Goal: Information Seeking & Learning: Learn about a topic

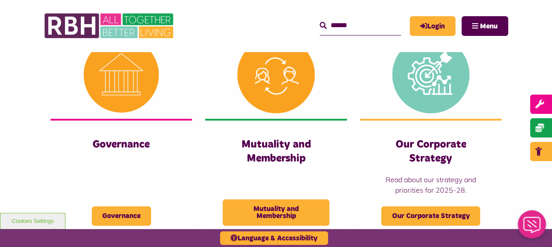
scroll to position [415, 0]
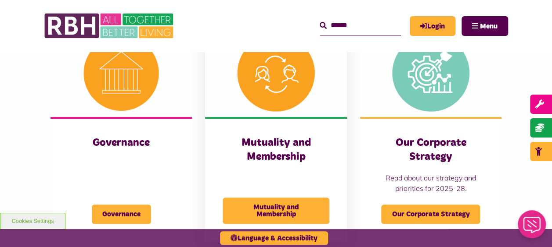
click at [281, 87] on img at bounding box center [275, 73] width 141 height 88
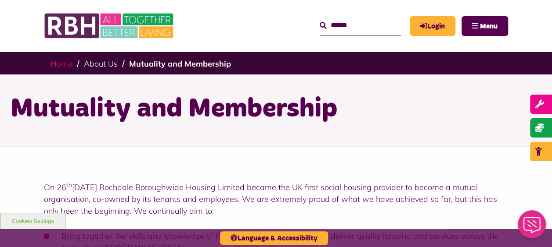
click at [61, 66] on link "Home" at bounding box center [61, 64] width 22 height 10
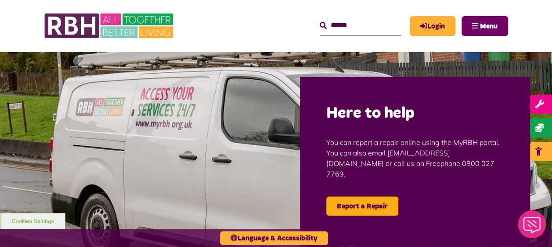
click at [476, 21] on button "Menu" at bounding box center [484, 26] width 47 height 20
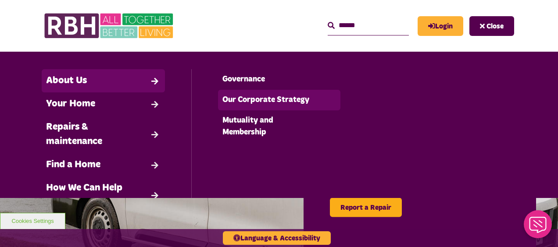
click at [233, 97] on link "Our Corporate Strategy" at bounding box center [279, 100] width 123 height 21
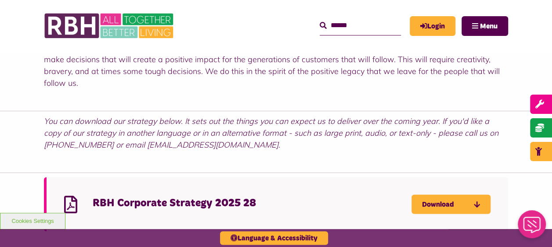
scroll to position [537, 0]
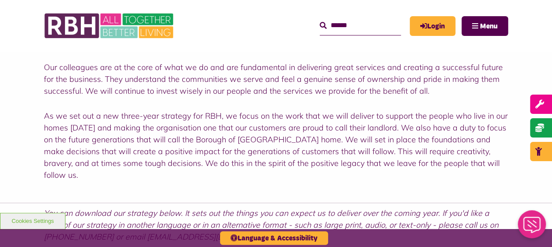
click at [355, 24] on input "Search" at bounding box center [359, 25] width 81 height 19
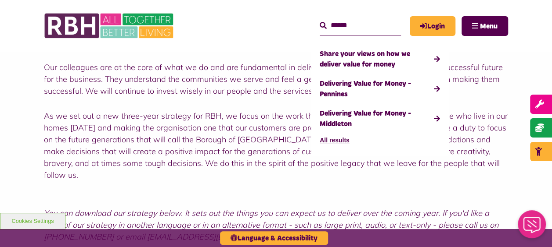
type input "******"
click at [319, 21] on button "Search" at bounding box center [322, 26] width 7 height 11
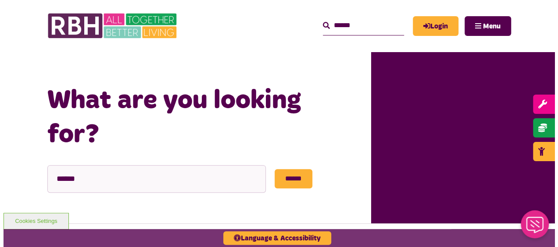
scroll to position [49, 0]
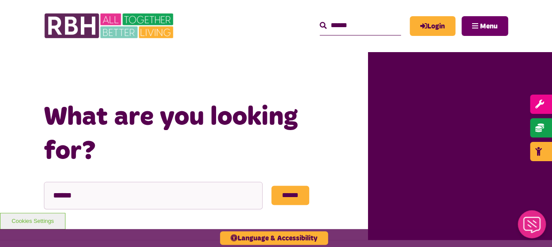
click at [477, 22] on button "Menu" at bounding box center [484, 26] width 47 height 20
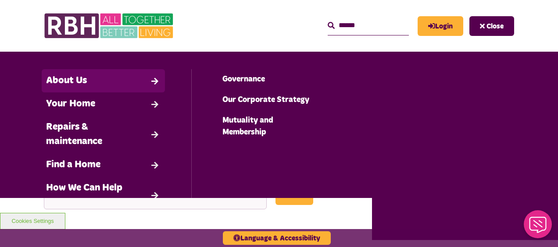
click at [152, 76] on link "About Us" at bounding box center [103, 80] width 123 height 23
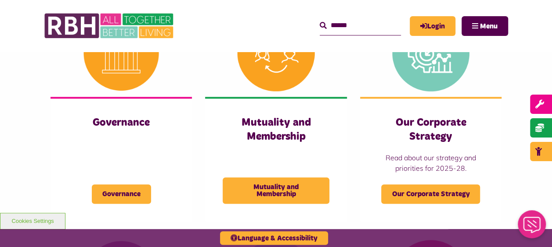
scroll to position [432, 0]
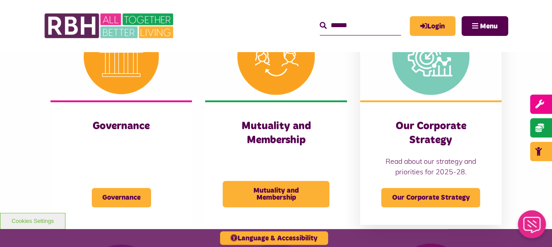
click at [436, 144] on h3 "Our Corporate Strategy" at bounding box center [430, 133] width 106 height 27
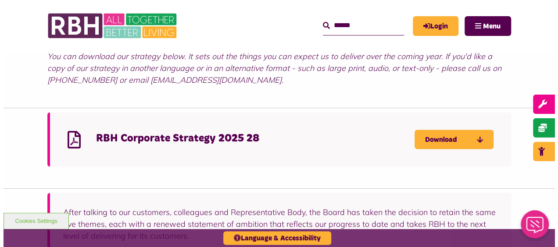
scroll to position [667, 0]
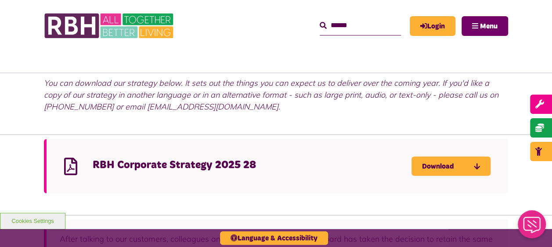
click at [492, 18] on button "Menu" at bounding box center [484, 26] width 47 height 20
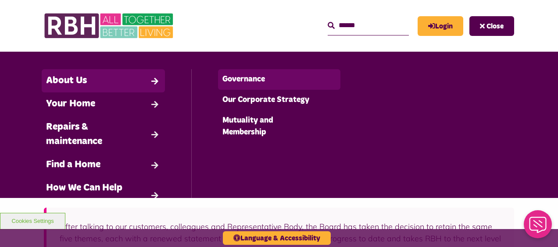
click at [242, 79] on link "Governance" at bounding box center [279, 79] width 123 height 21
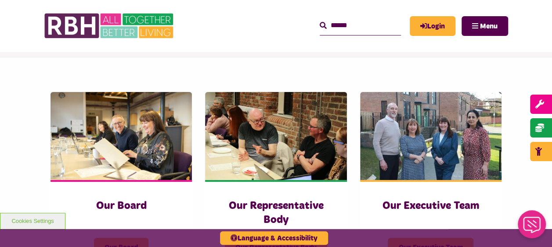
scroll to position [114, 0]
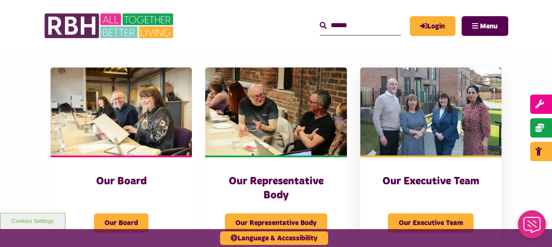
click at [444, 114] on img at bounding box center [430, 112] width 141 height 88
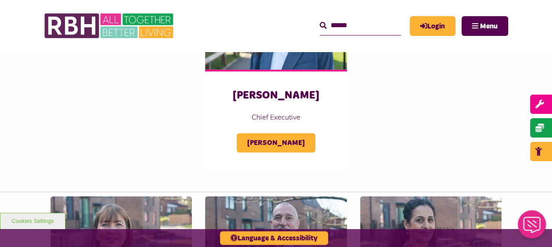
scroll to position [266, 0]
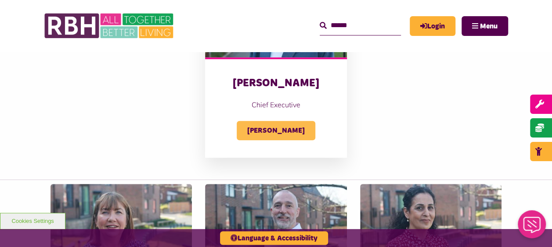
click at [291, 133] on span "Amanda Newton" at bounding box center [275, 130] width 79 height 19
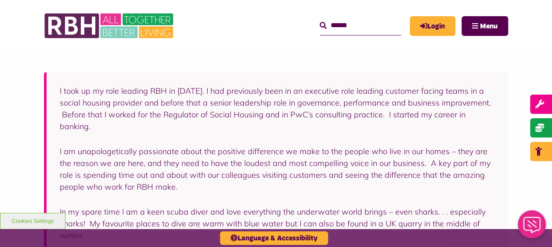
scroll to position [154, 0]
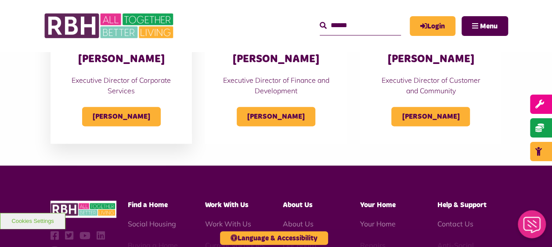
scroll to position [637, 0]
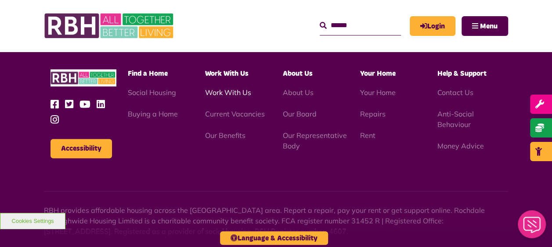
click at [235, 90] on link "Work With Us" at bounding box center [228, 92] width 46 height 9
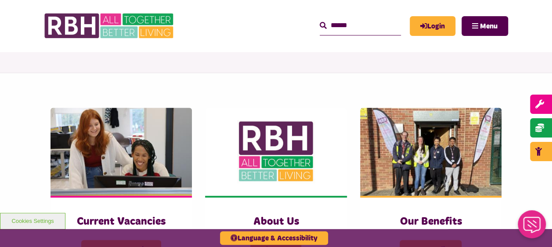
scroll to position [219, 0]
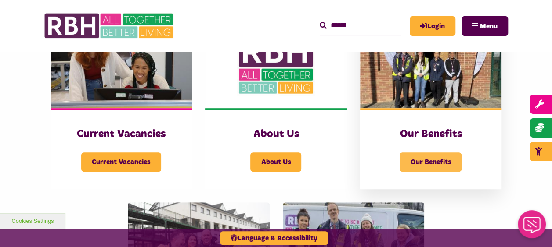
click at [454, 159] on span "Our Benefits" at bounding box center [430, 162] width 62 height 19
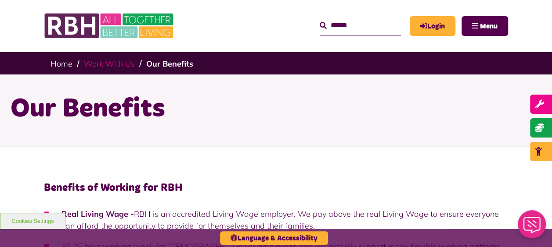
click at [109, 62] on link "Work With Us" at bounding box center [109, 64] width 51 height 10
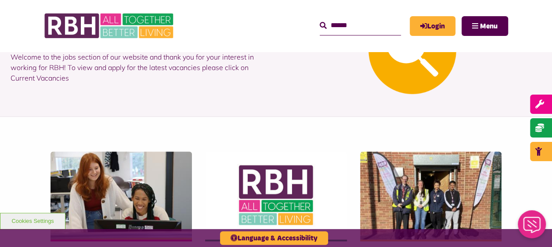
scroll to position [175, 0]
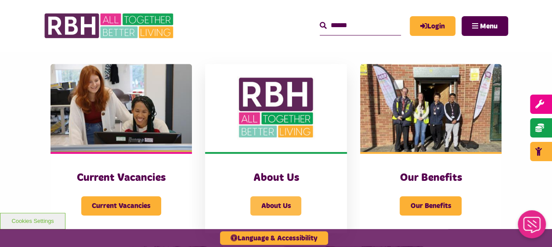
click at [267, 208] on span "About Us" at bounding box center [275, 206] width 51 height 19
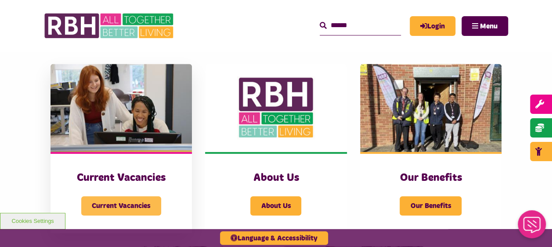
click at [111, 201] on span "Current Vacancies" at bounding box center [121, 206] width 80 height 19
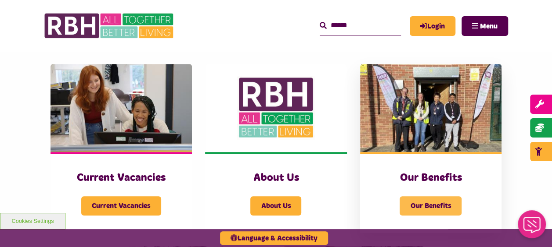
click at [432, 208] on span "Our Benefits" at bounding box center [430, 206] width 62 height 19
